Goal: Use online tool/utility: Utilize a website feature to perform a specific function

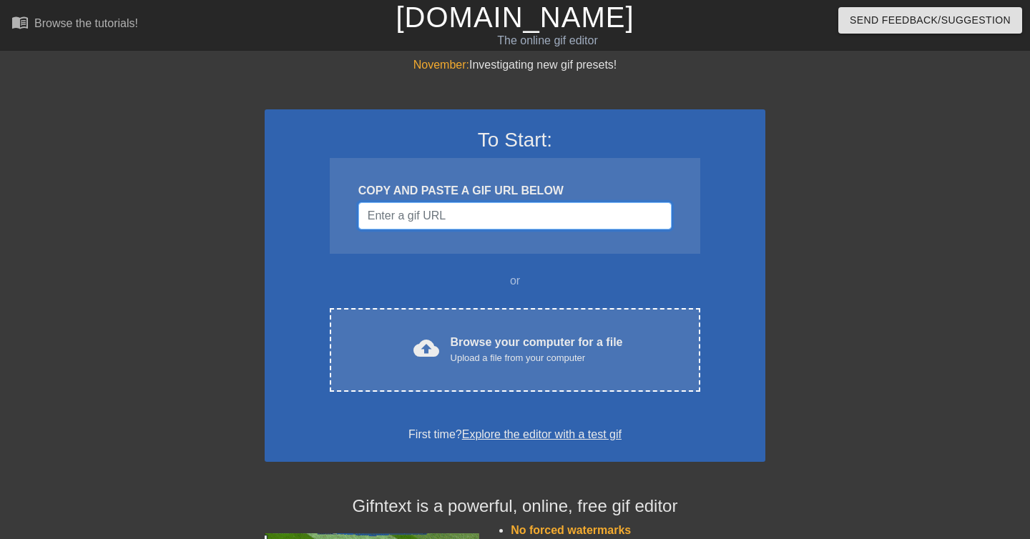
click at [566, 210] on input "Username" at bounding box center [514, 215] width 313 height 27
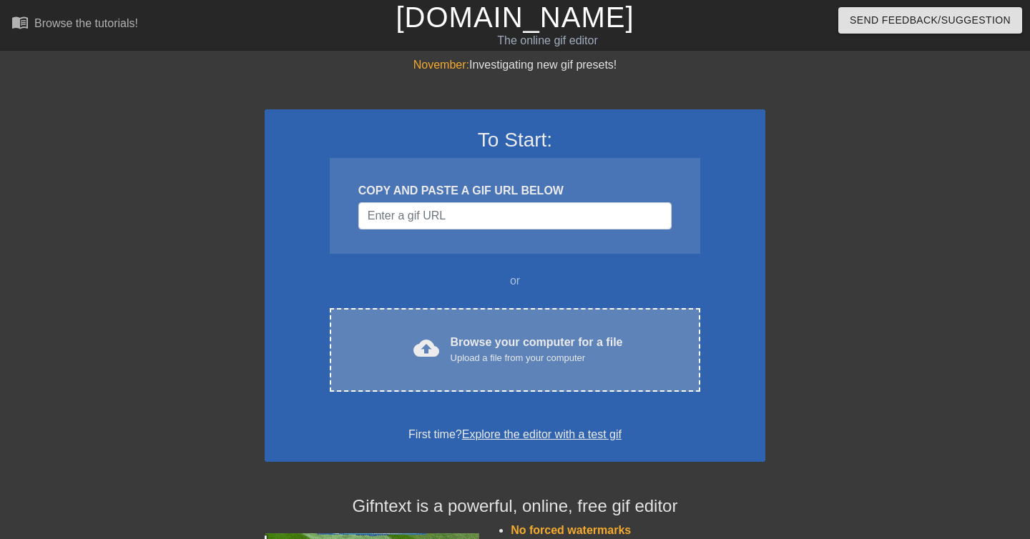
click at [445, 335] on div "cloud_upload Browse your computer for a file Upload a file from your computer" at bounding box center [515, 350] width 310 height 32
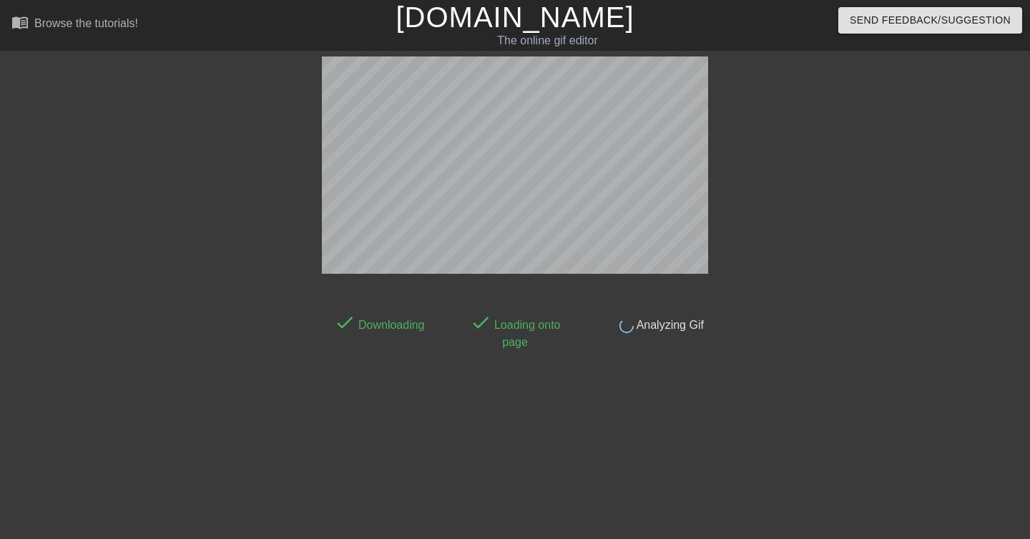
scroll to position [35, 0]
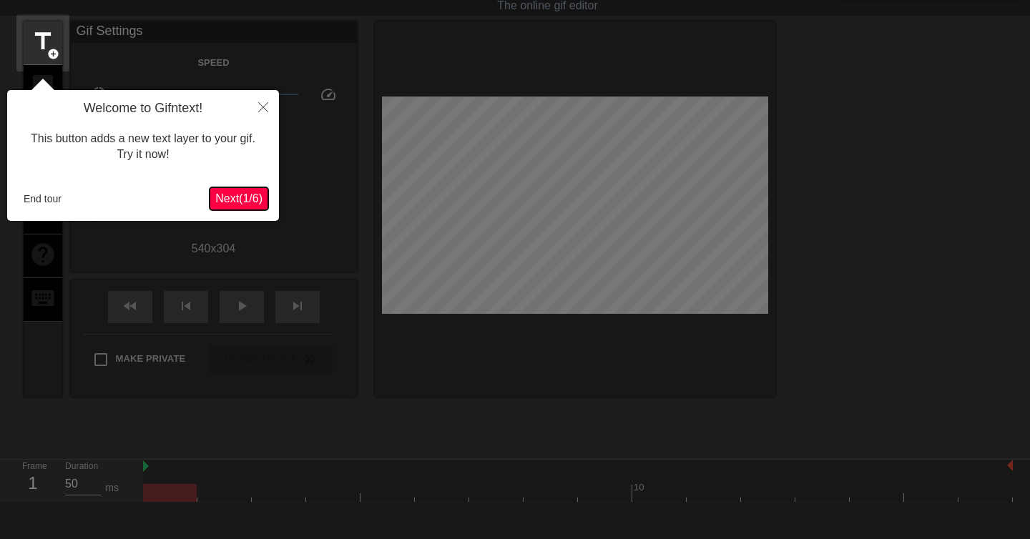
click at [235, 205] on span "Next ( 1 / 6 )" at bounding box center [238, 198] width 47 height 12
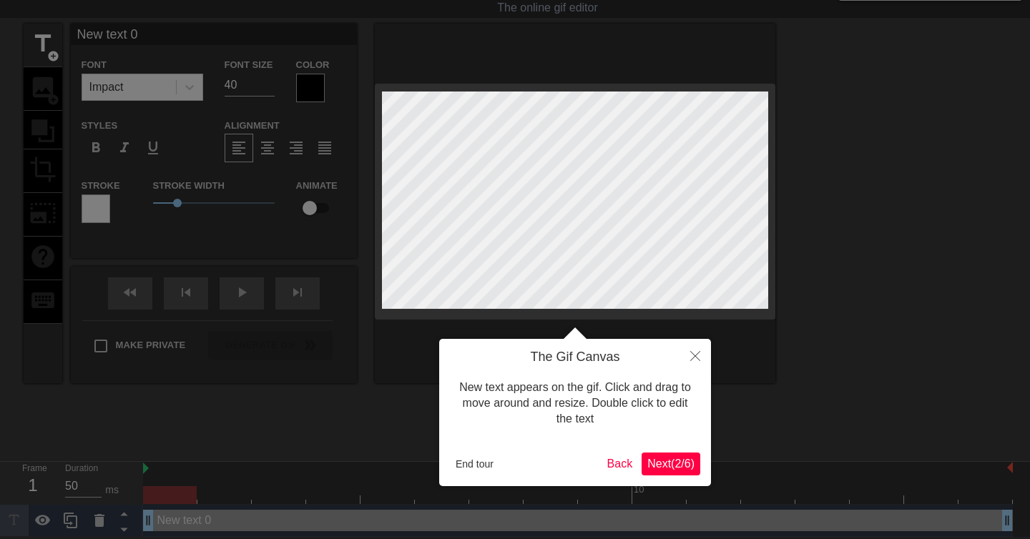
scroll to position [0, 0]
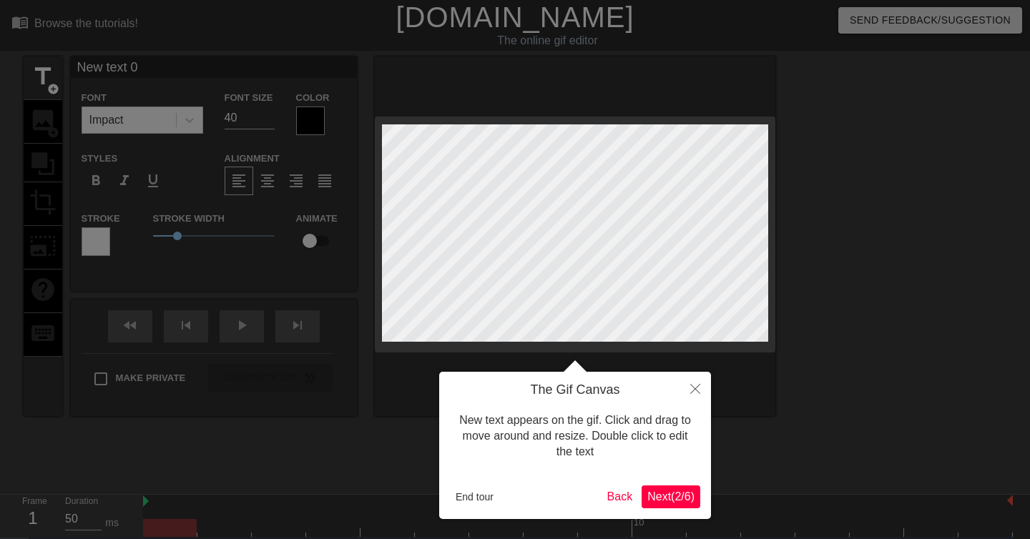
click at [662, 496] on span "Next ( 2 / 6 )" at bounding box center [670, 497] width 47 height 12
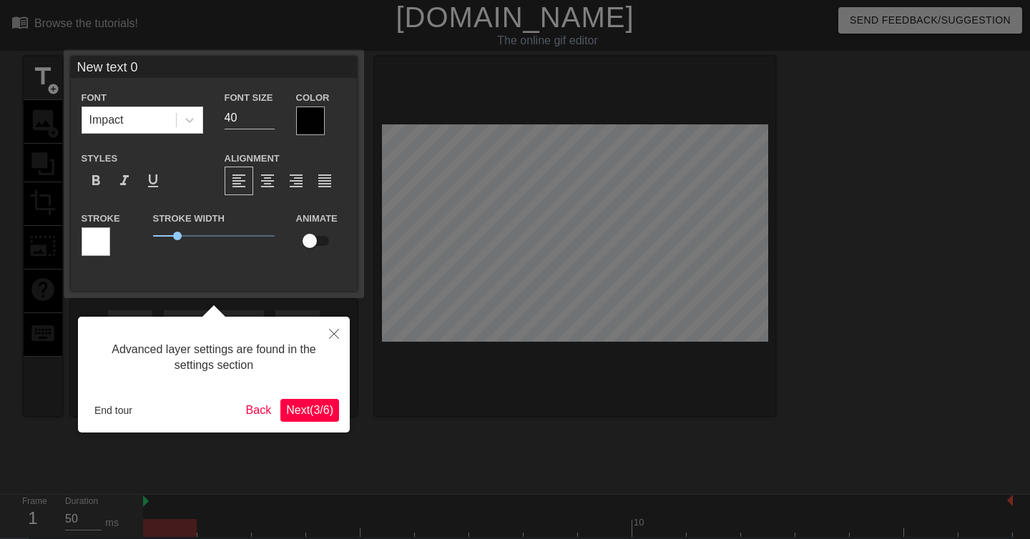
scroll to position [33, 0]
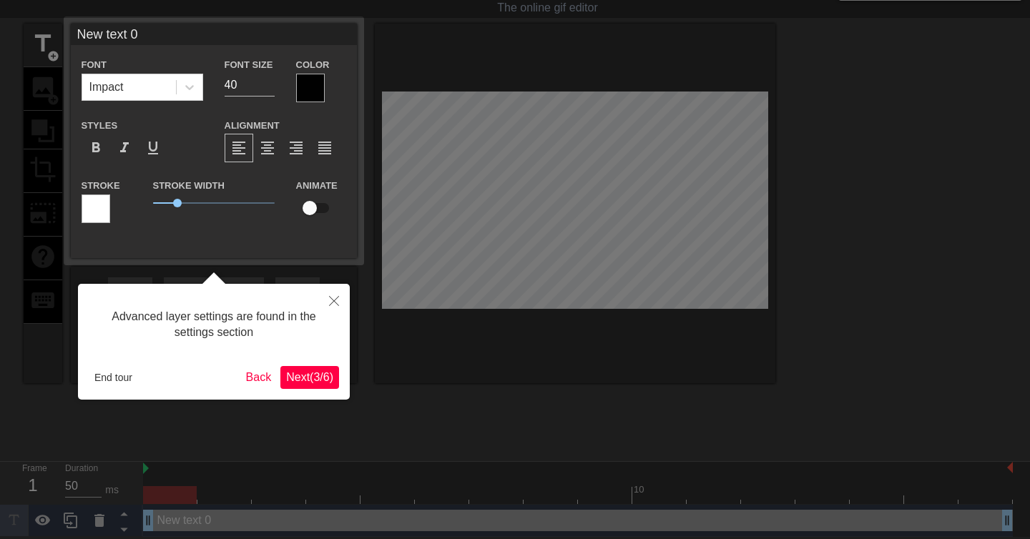
click at [326, 388] on div "Advanced layer settings are found in the settings section End tour Back Next ( …" at bounding box center [214, 342] width 272 height 116
click at [318, 383] on span "Next ( 3 / 6 )" at bounding box center [309, 377] width 47 height 12
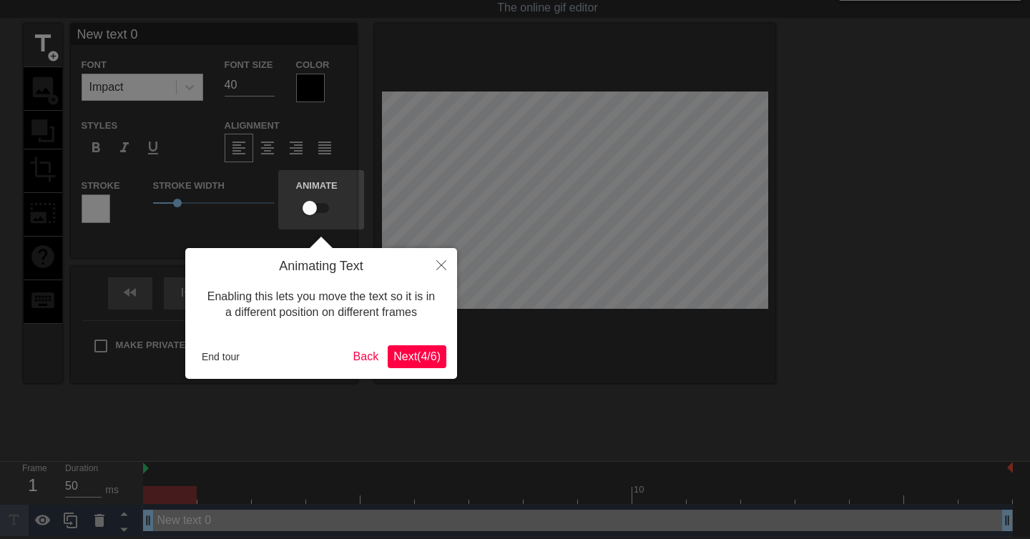
scroll to position [0, 0]
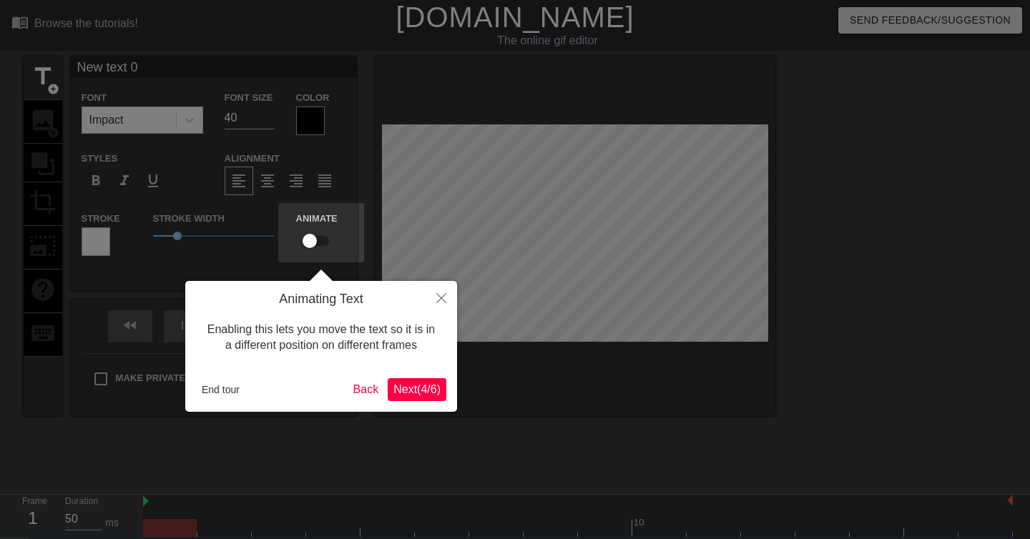
click at [428, 397] on button "Next ( 4 / 6 )" at bounding box center [417, 389] width 59 height 23
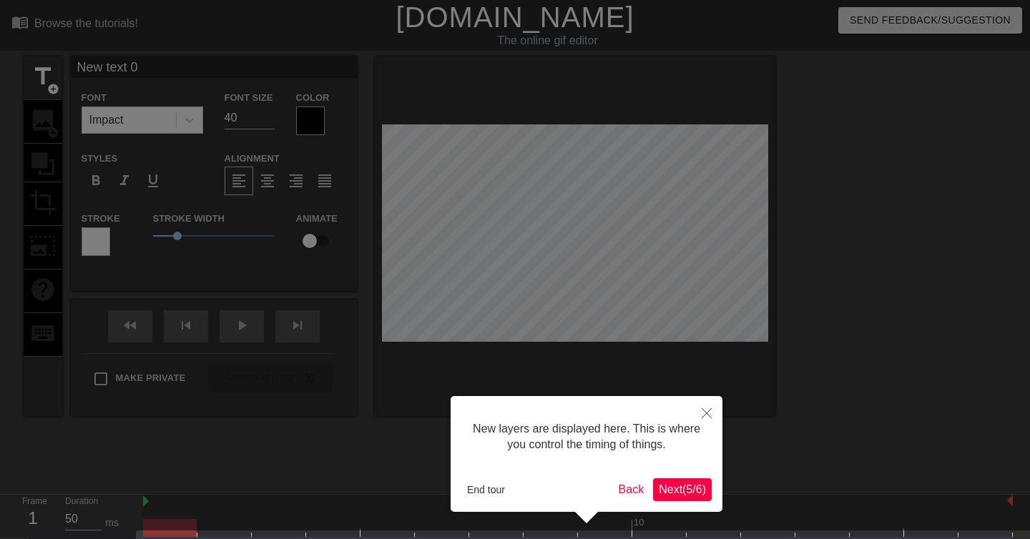
scroll to position [44, 0]
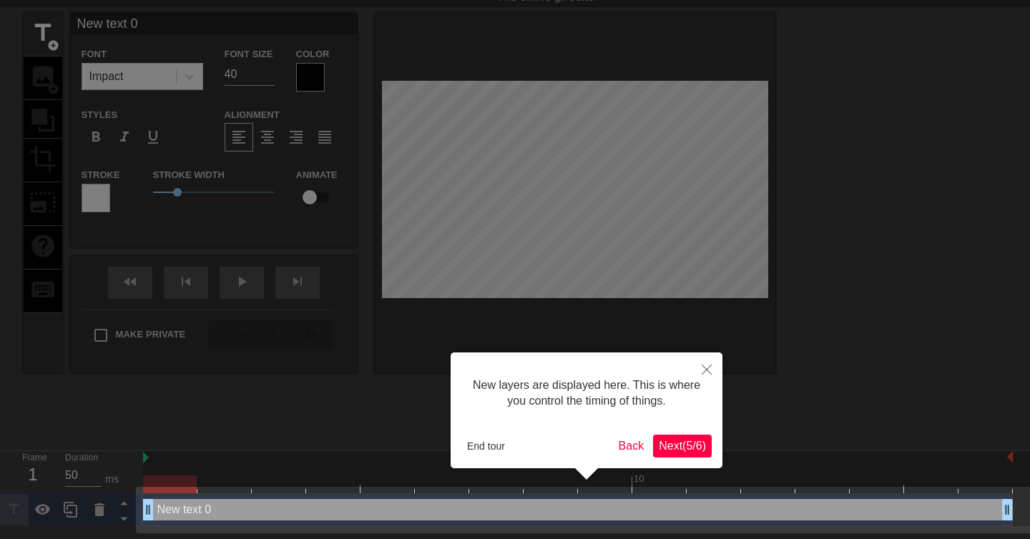
click at [653, 445] on button "Next ( 5 / 6 )" at bounding box center [682, 446] width 59 height 23
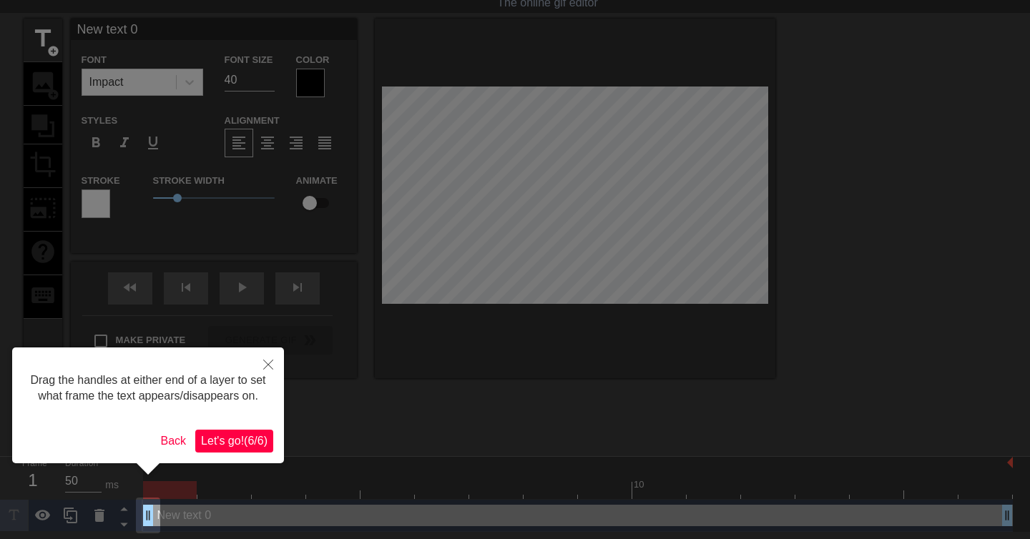
scroll to position [0, 0]
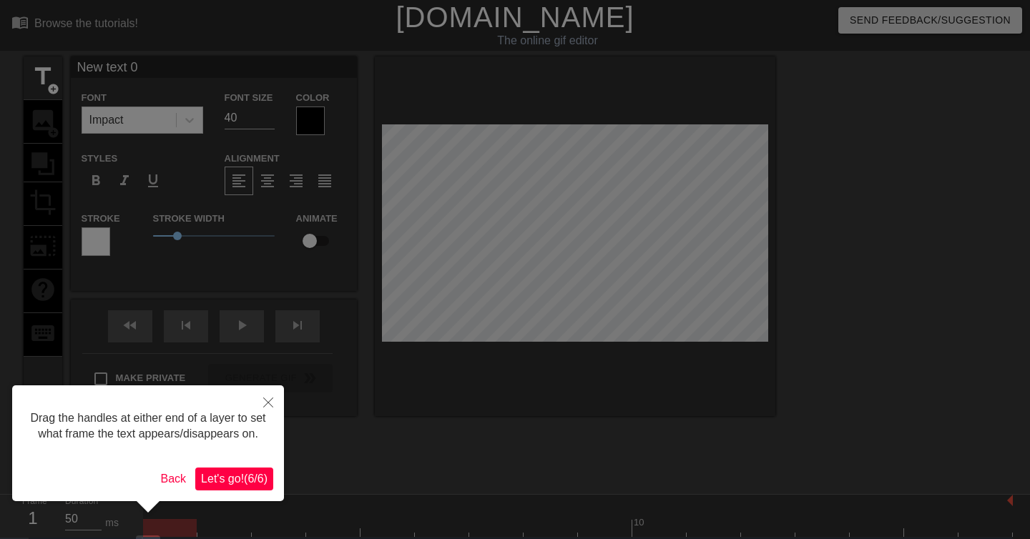
click at [207, 485] on span "Let's go! ( 6 / 6 )" at bounding box center [234, 479] width 67 height 12
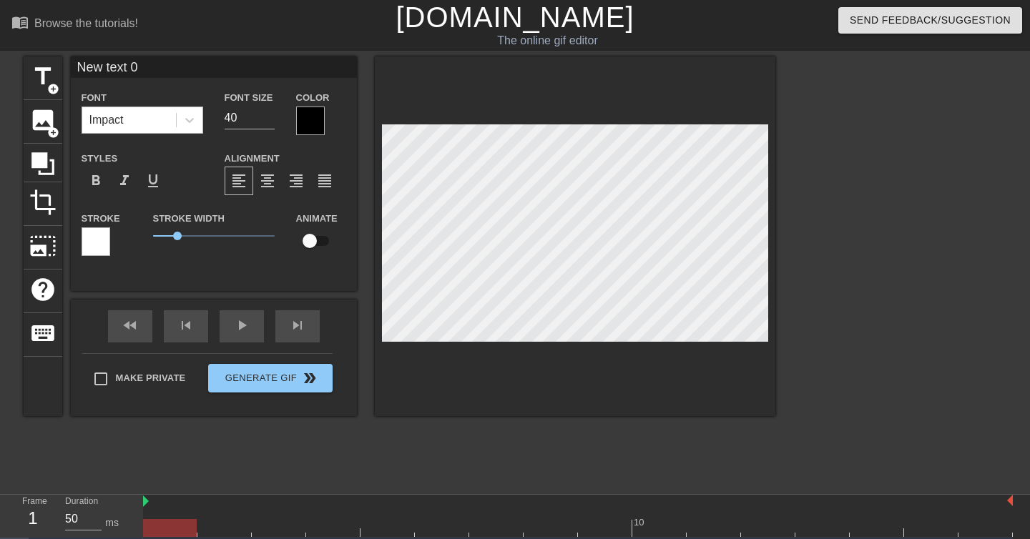
click at [124, 119] on div "Impact" at bounding box center [129, 120] width 94 height 26
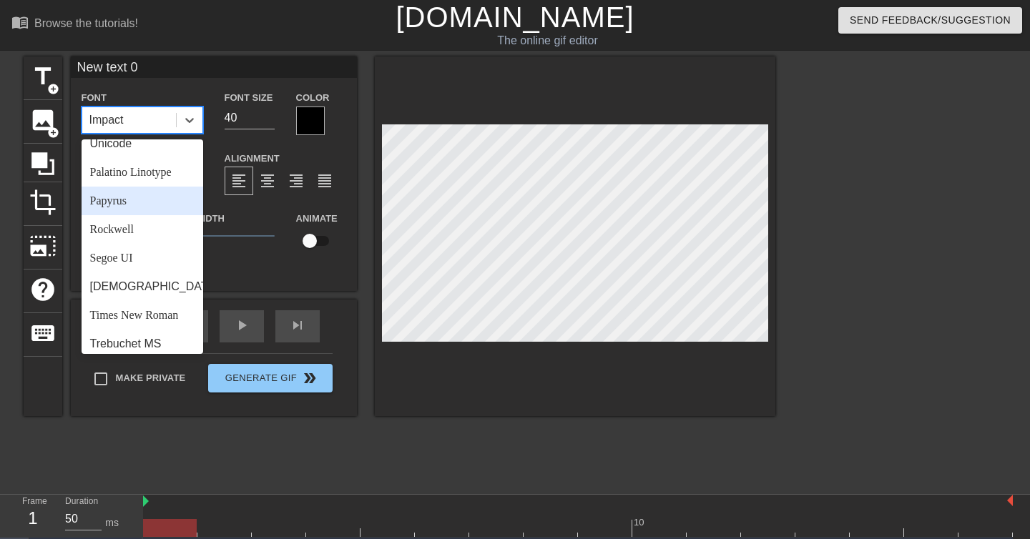
scroll to position [451, 0]
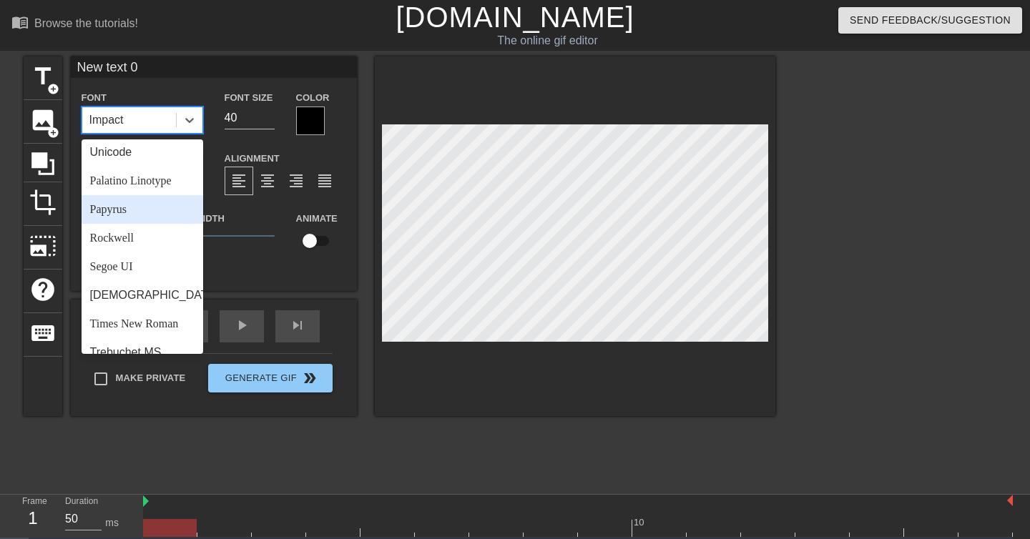
click at [127, 205] on div "Papyrus" at bounding box center [143, 209] width 122 height 29
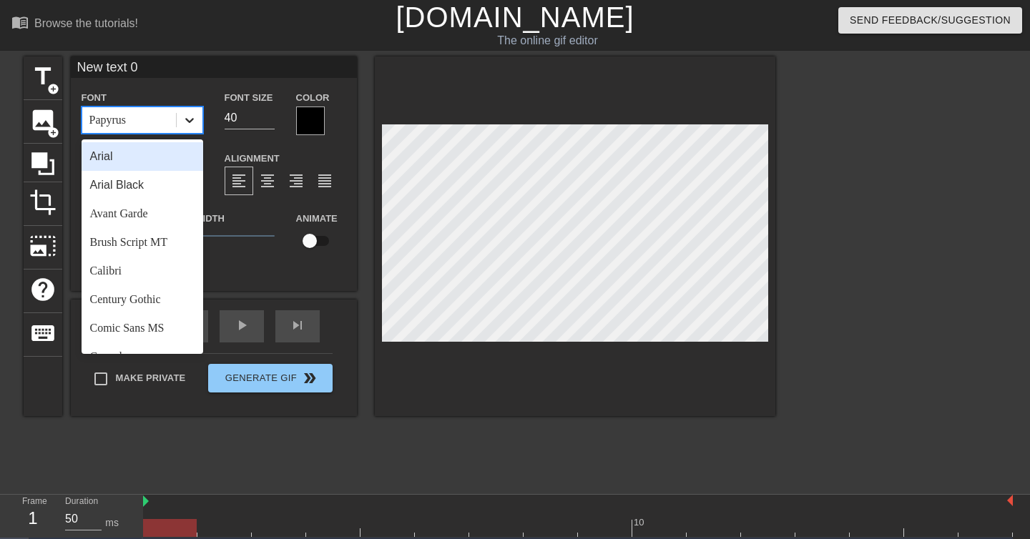
click at [179, 115] on div at bounding box center [190, 120] width 26 height 26
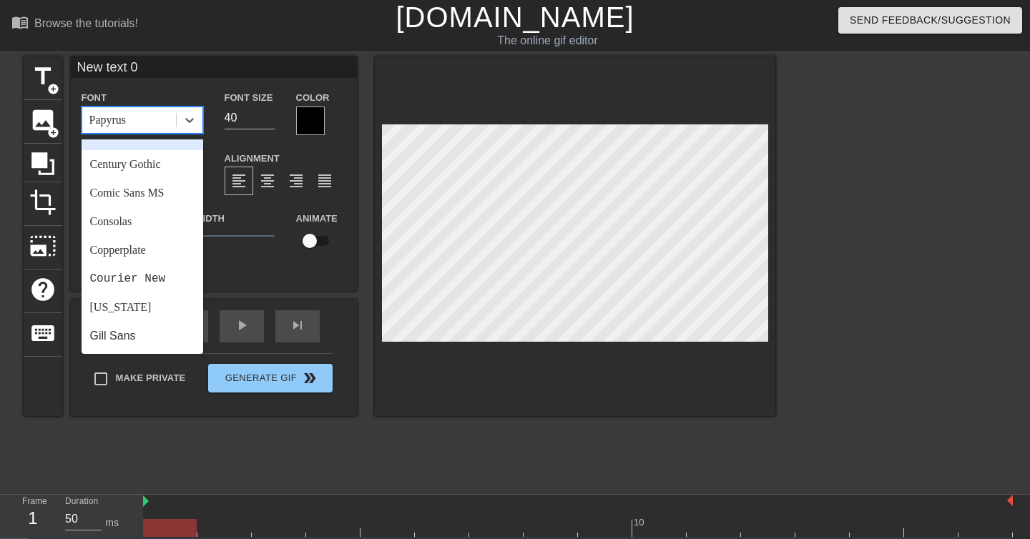
scroll to position [139, 0]
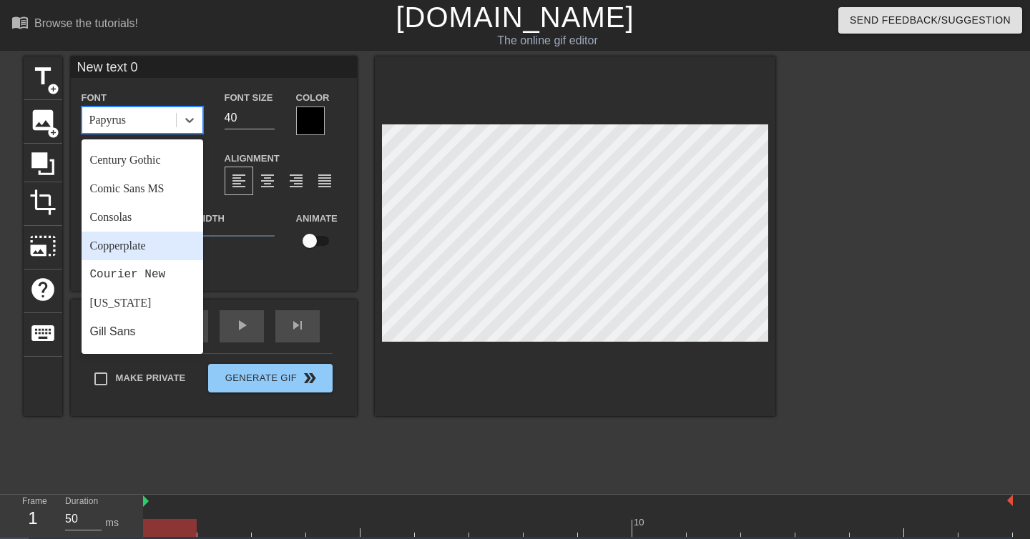
click at [136, 236] on div "Copperplate" at bounding box center [143, 246] width 122 height 29
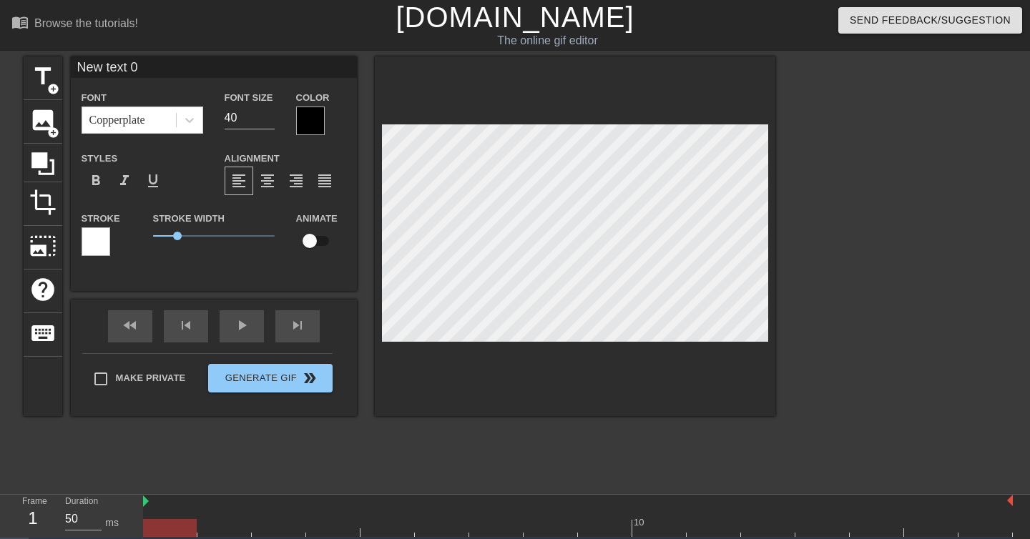
type input "text 0"
type textarea "text 0"
type input "I text 0"
type textarea "I text 0"
type input "text 0"
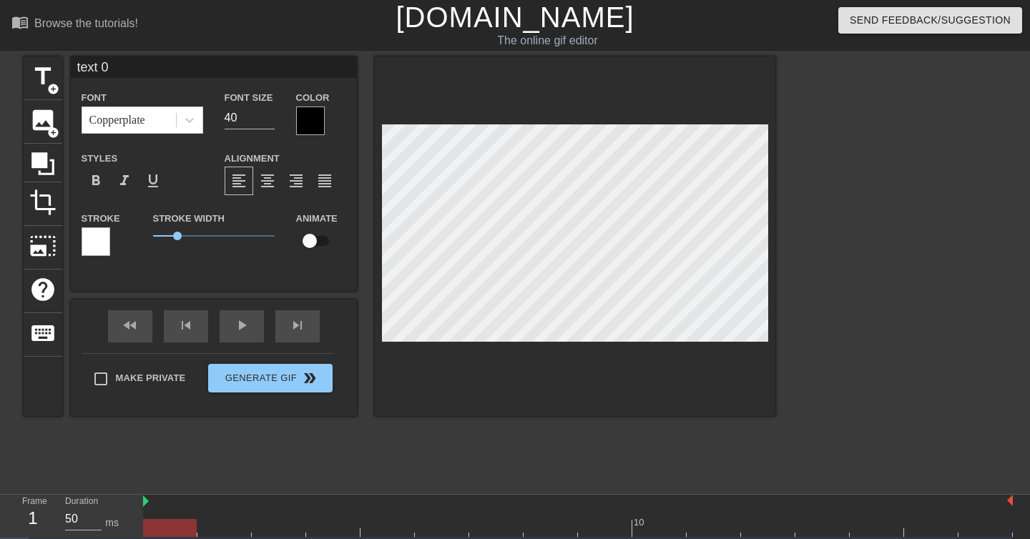
type textarea "text 0"
click at [309, 113] on div at bounding box center [310, 121] width 29 height 29
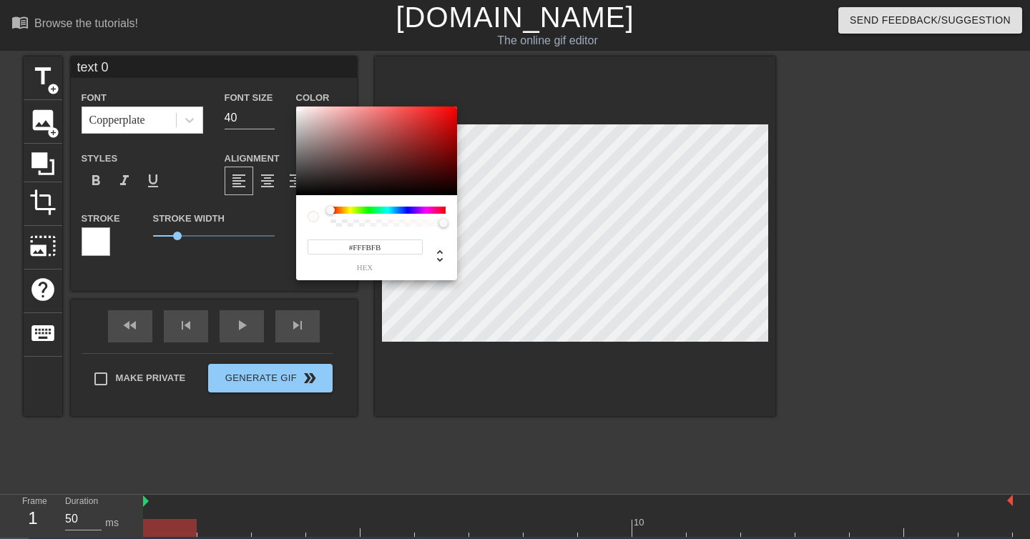
type input "#FFFCFC"
drag, startPoint x: 312, startPoint y: 137, endPoint x: 298, endPoint y: 89, distance: 50.0
click at [298, 89] on div "#FFFCFC hex" at bounding box center [515, 269] width 1030 height 539
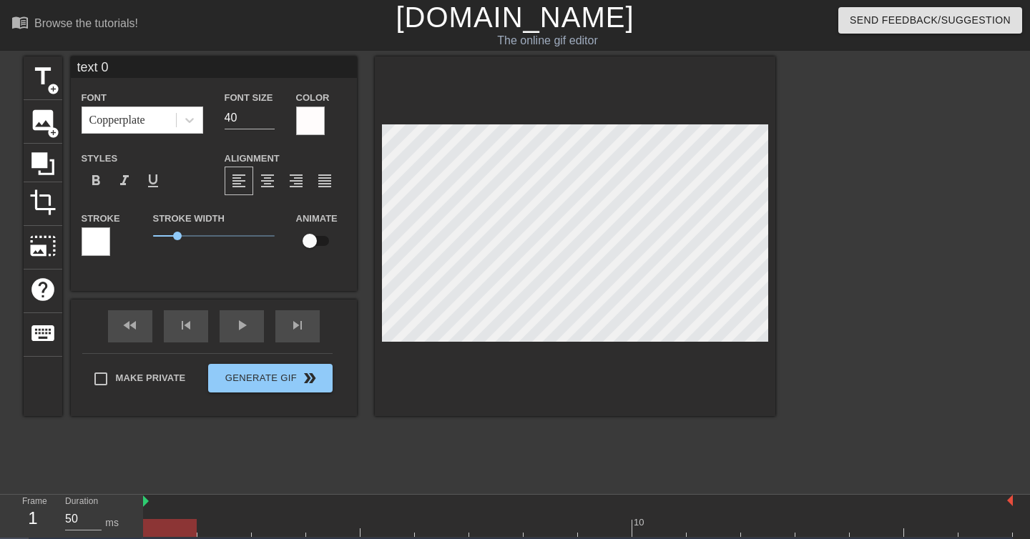
scroll to position [0, 1]
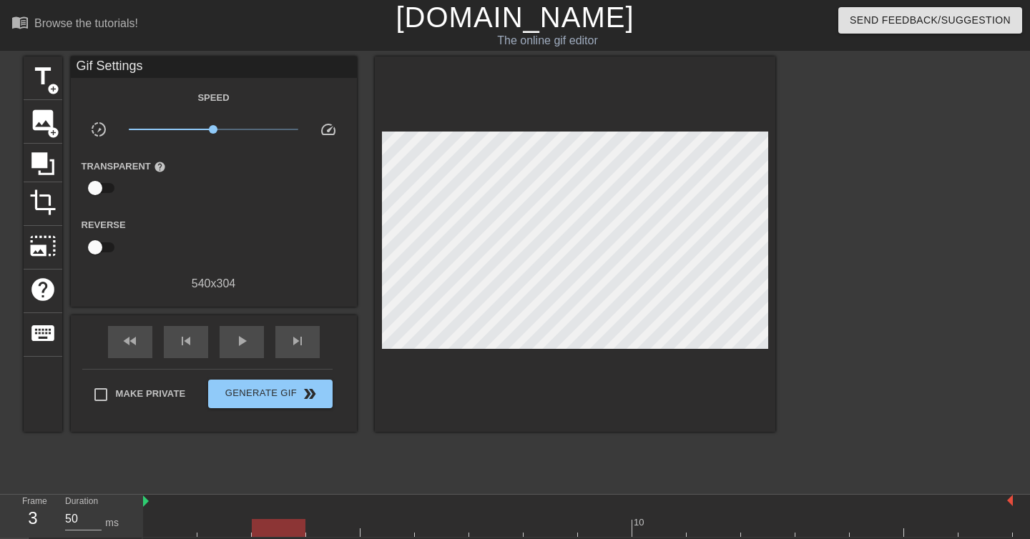
drag, startPoint x: 177, startPoint y: 528, endPoint x: 290, endPoint y: 526, distance: 113.7
click at [294, 526] on div at bounding box center [279, 528] width 54 height 18
drag, startPoint x: 290, startPoint y: 526, endPoint x: 153, endPoint y: 483, distance: 143.9
click at [154, 483] on div "menu_book Browse the tutorials! [DOMAIN_NAME] The online gif editor Send Feedba…" at bounding box center [515, 285] width 1030 height 570
click at [97, 250] on input "checkbox" at bounding box center [95, 247] width 82 height 27
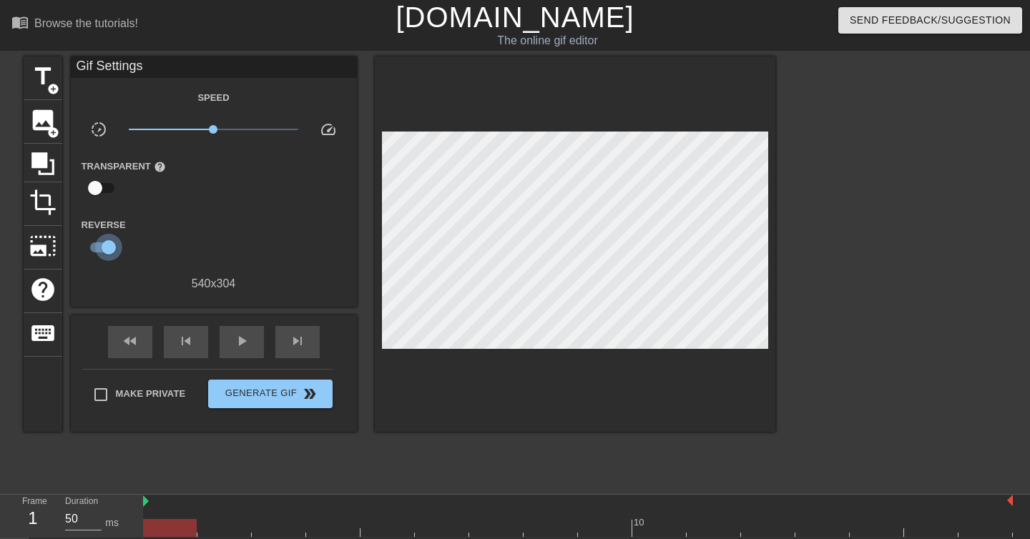
click at [97, 250] on input "checkbox" at bounding box center [109, 247] width 82 height 27
click at [97, 250] on input "checkbox" at bounding box center [95, 247] width 82 height 27
checkbox input "true"
click at [92, 194] on input "checkbox" at bounding box center [95, 188] width 82 height 27
checkbox input "true"
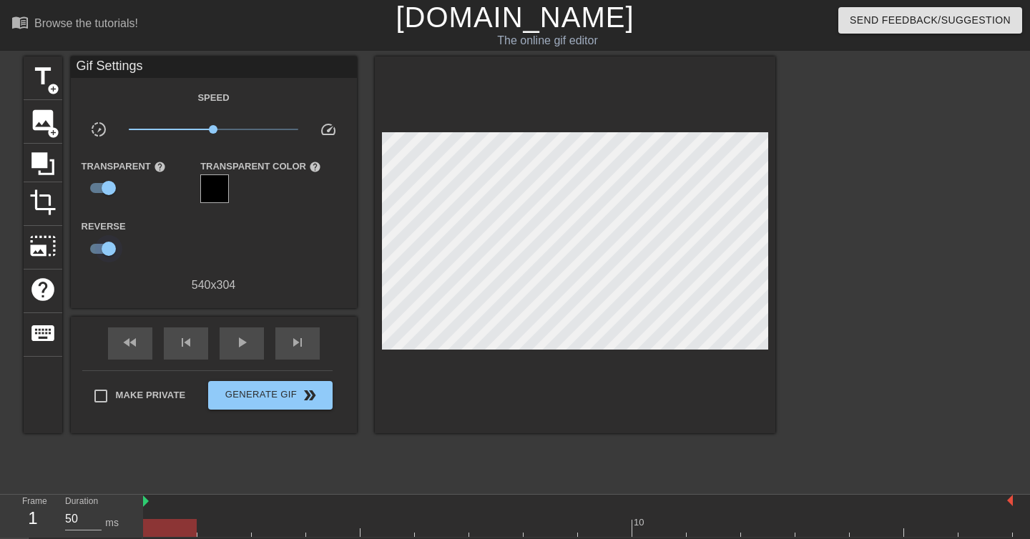
click at [110, 255] on input "checkbox" at bounding box center [109, 248] width 82 height 27
checkbox input "false"
click at [106, 206] on div "Speed slow_motion_video x1.00 speed Transparent help Transparent Color help Rev…" at bounding box center [214, 191] width 265 height 205
click at [106, 191] on input "checkbox" at bounding box center [109, 188] width 82 height 27
checkbox input "false"
